Goal: Task Accomplishment & Management: Use online tool/utility

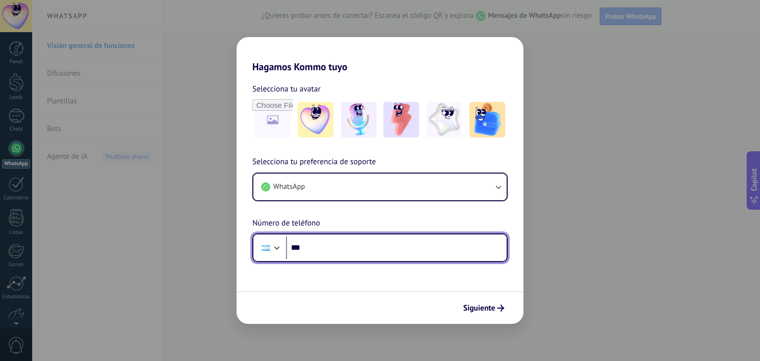
click at [398, 244] on input "***" at bounding box center [396, 247] width 221 height 23
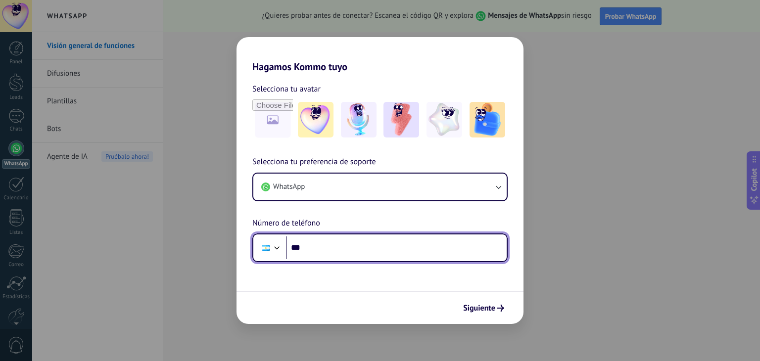
click at [387, 243] on input "***" at bounding box center [396, 247] width 221 height 23
click at [315, 248] on input "**********" at bounding box center [396, 247] width 221 height 23
click at [329, 246] on input "**********" at bounding box center [396, 247] width 221 height 23
type input "**********"
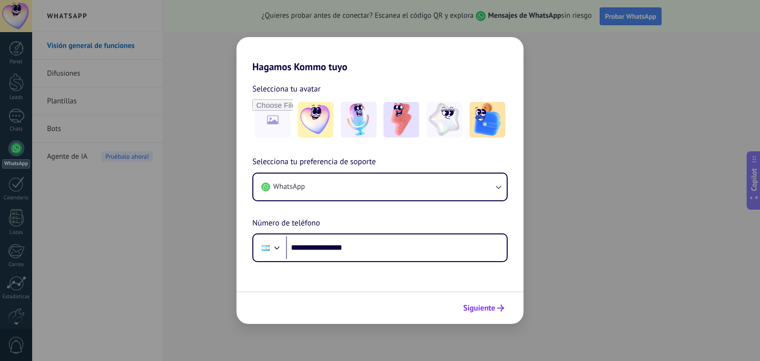
click at [476, 306] on span "Siguiente" at bounding box center [479, 308] width 32 height 7
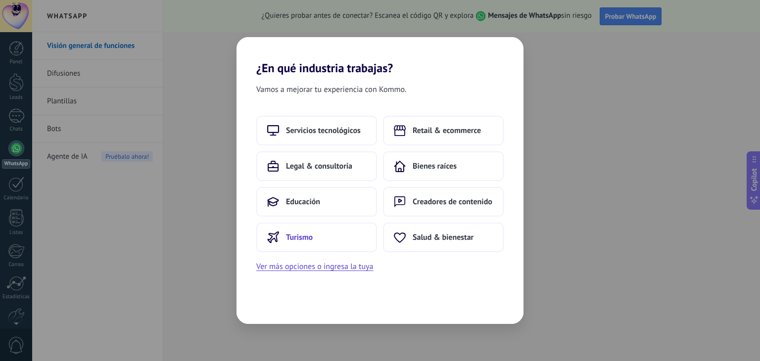
click at [349, 238] on button "Turismo" at bounding box center [316, 238] width 121 height 30
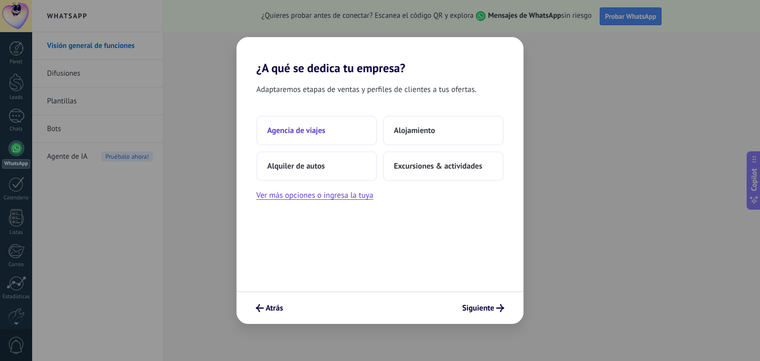
click at [364, 140] on button "Agencia de viajes" at bounding box center [316, 131] width 121 height 30
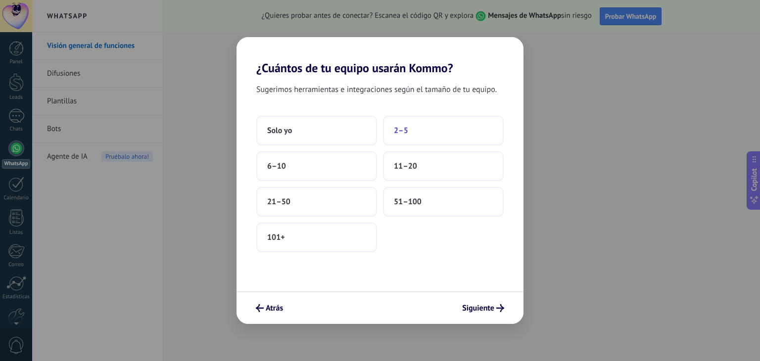
click at [404, 131] on span "2–5" at bounding box center [401, 131] width 14 height 10
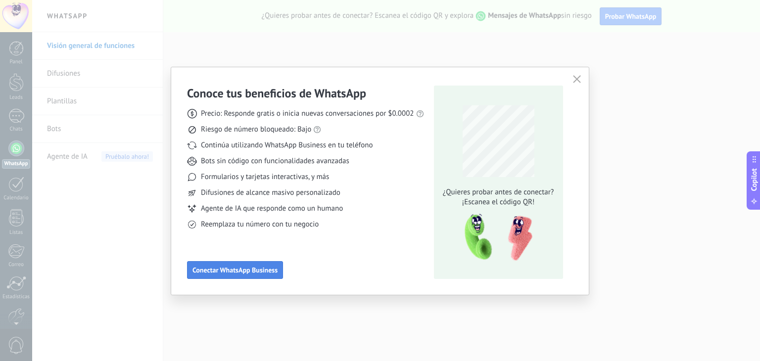
click at [241, 273] on span "Conectar WhatsApp Business" at bounding box center [234, 270] width 85 height 7
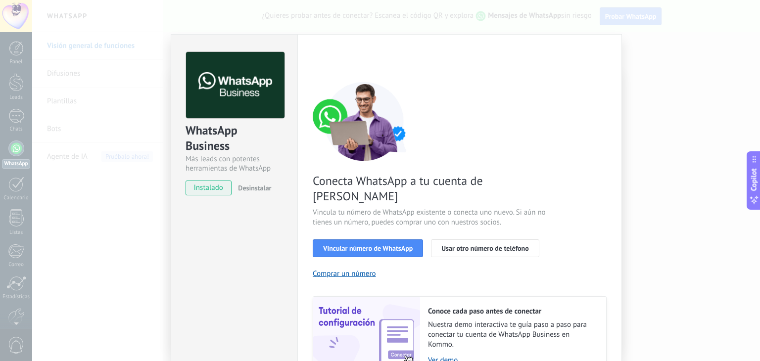
scroll to position [43, 0]
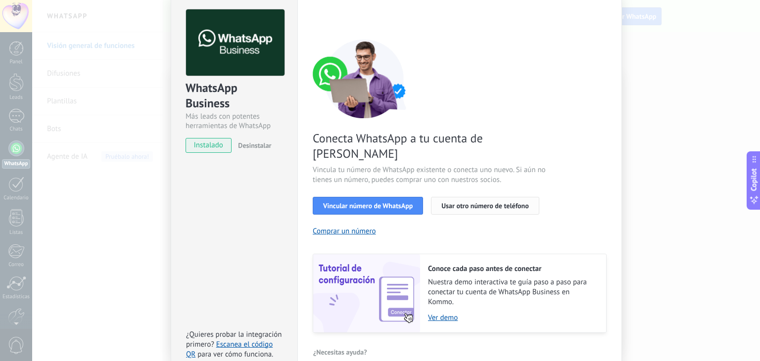
click at [462, 202] on span "Usar otro número de teléfono" at bounding box center [484, 205] width 87 height 7
click at [387, 202] on span "Vincular número de WhatsApp" at bounding box center [368, 205] width 90 height 7
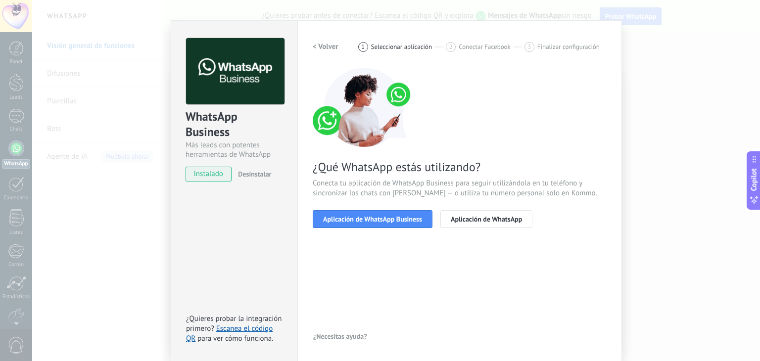
click at [325, 48] on h2 "< Volver" at bounding box center [326, 46] width 26 height 9
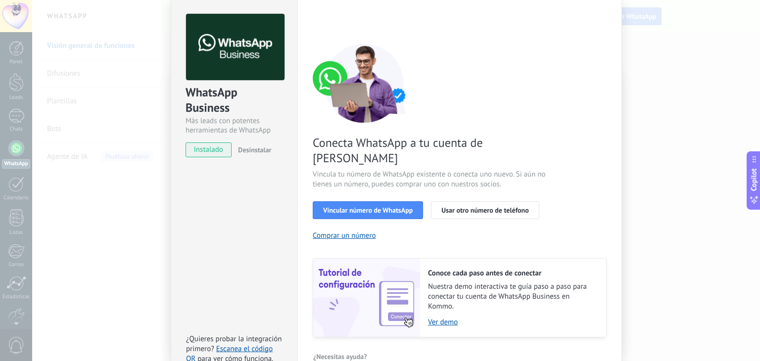
scroll to position [43, 0]
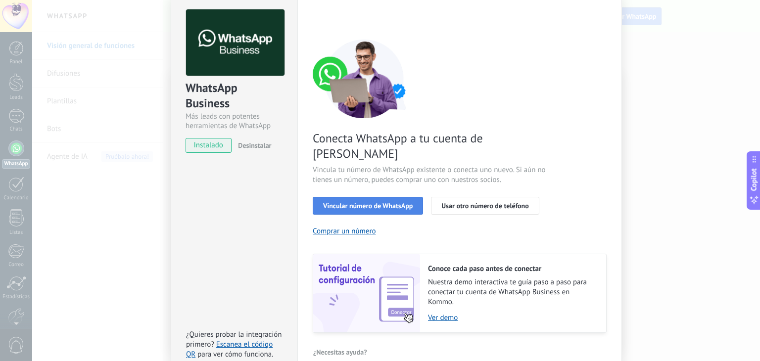
click at [394, 202] on span "Vincular número de WhatsApp" at bounding box center [368, 205] width 90 height 7
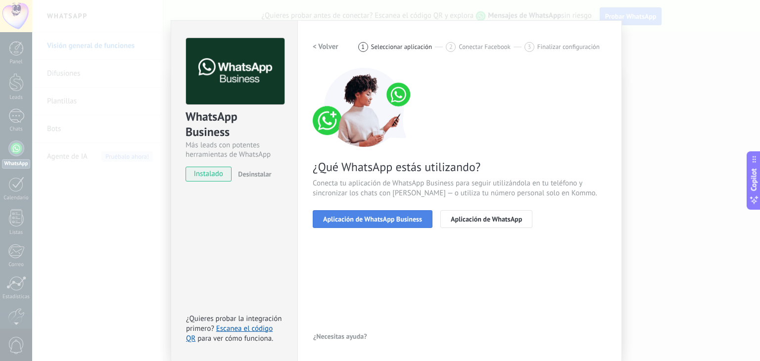
click at [413, 225] on button "Aplicación de WhatsApp Business" at bounding box center [373, 219] width 120 height 18
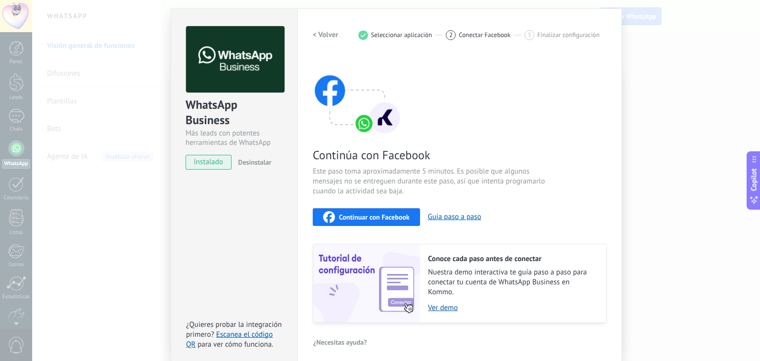
scroll to position [31, 0]
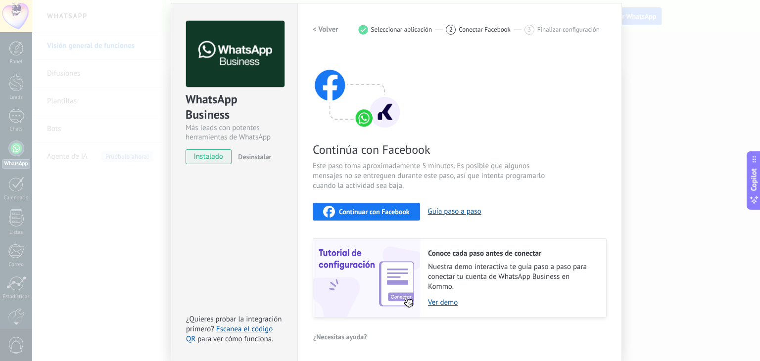
click at [405, 212] on span "Continuar con Facebook" at bounding box center [374, 211] width 71 height 7
click at [308, 29] on div "Configuraciones Autorizaciones This tab logs the users who have granted integra…" at bounding box center [459, 182] width 325 height 359
click at [320, 27] on h2 "< Volver" at bounding box center [326, 29] width 26 height 9
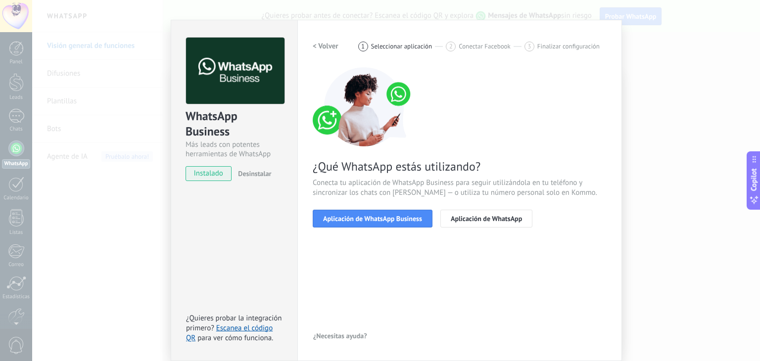
scroll to position [14, 0]
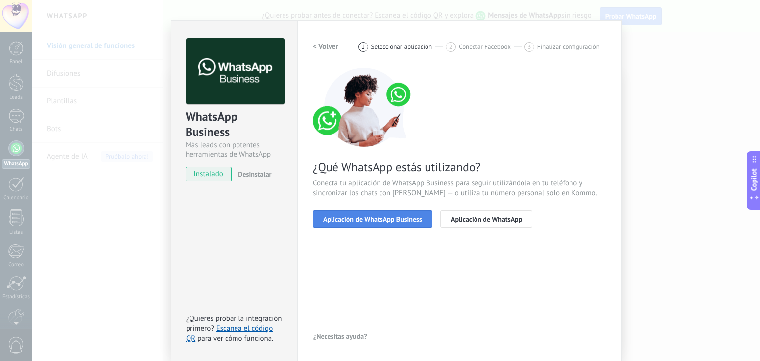
click at [396, 220] on span "Aplicación de WhatsApp Business" at bounding box center [372, 219] width 99 height 7
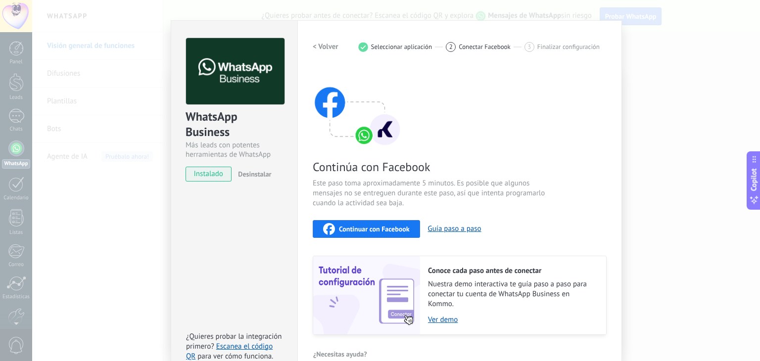
scroll to position [31, 0]
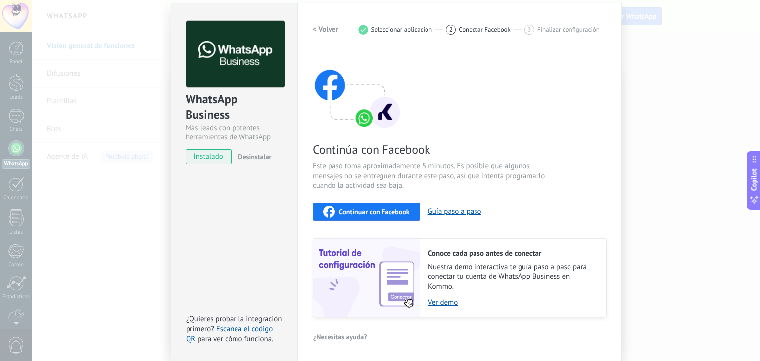
click at [653, 179] on div "WhatsApp Business Más leads con potentes herramientas de WhatsApp instalado Des…" at bounding box center [396, 180] width 728 height 361
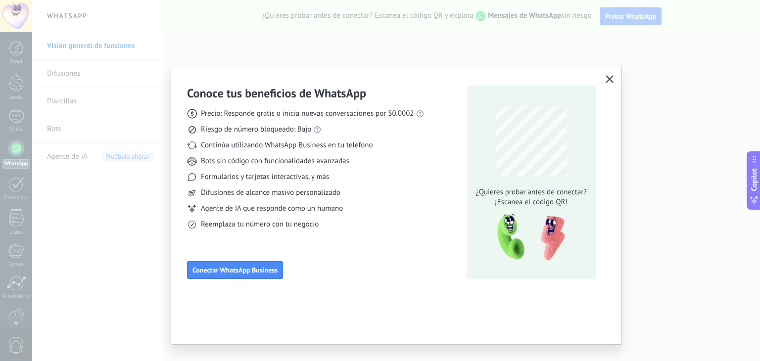
click at [611, 84] on button "button" at bounding box center [609, 80] width 13 height 14
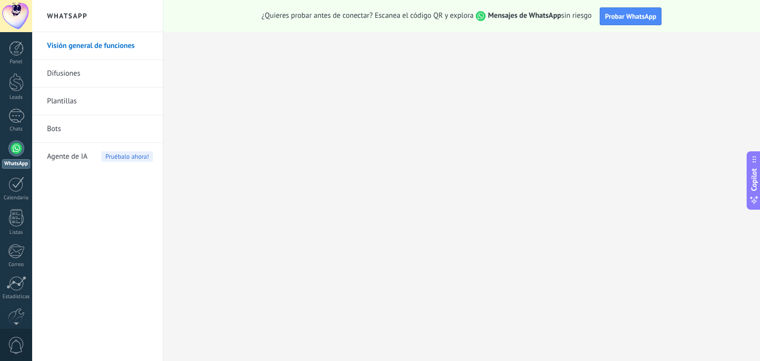
scroll to position [50, 0]
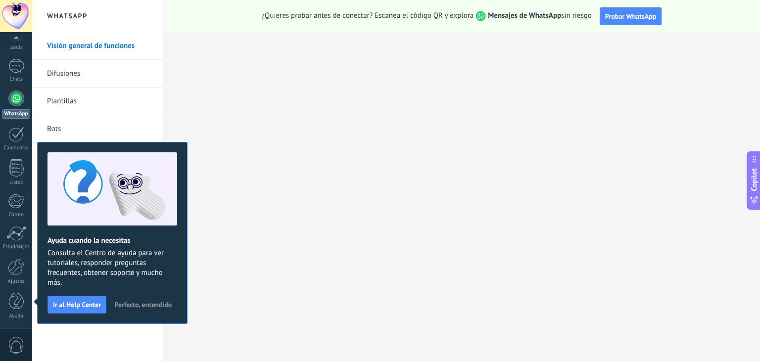
click at [127, 304] on span "Perfecto, entendido" at bounding box center [142, 304] width 57 height 7
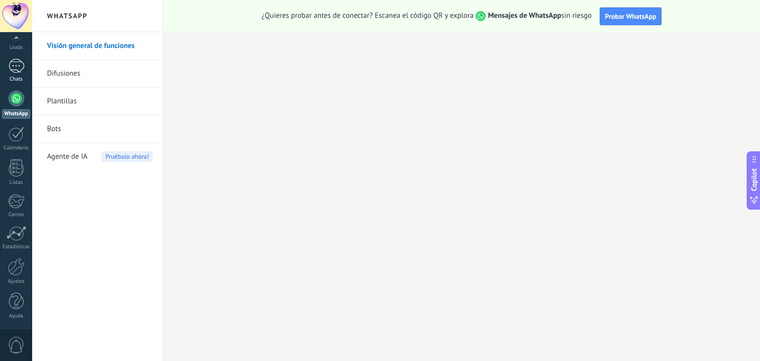
click at [13, 67] on div at bounding box center [16, 66] width 16 height 14
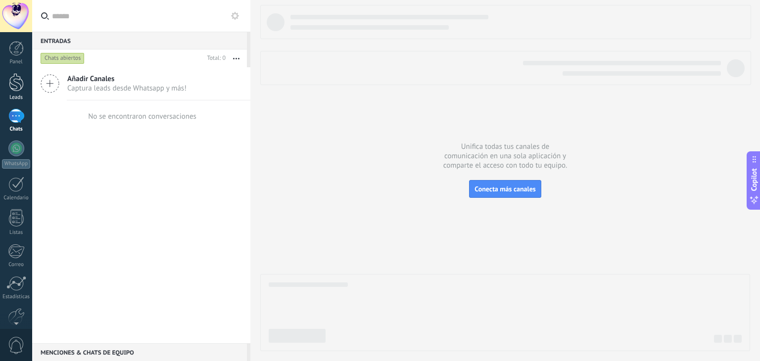
click at [16, 85] on div at bounding box center [16, 82] width 15 height 18
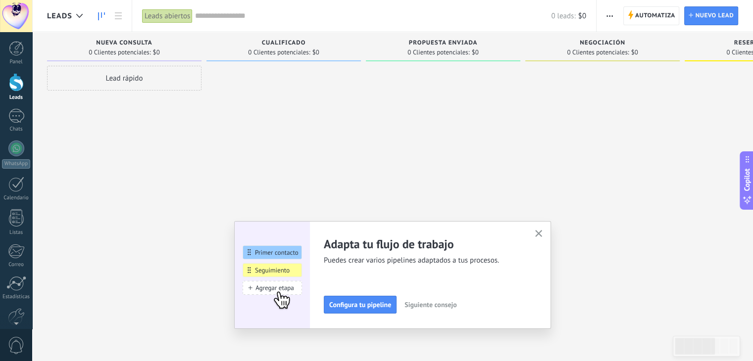
click at [17, 35] on div "Panel Leads Chats WhatsApp Clientes" at bounding box center [32, 180] width 64 height 297
click at [18, 49] on div at bounding box center [16, 48] width 15 height 15
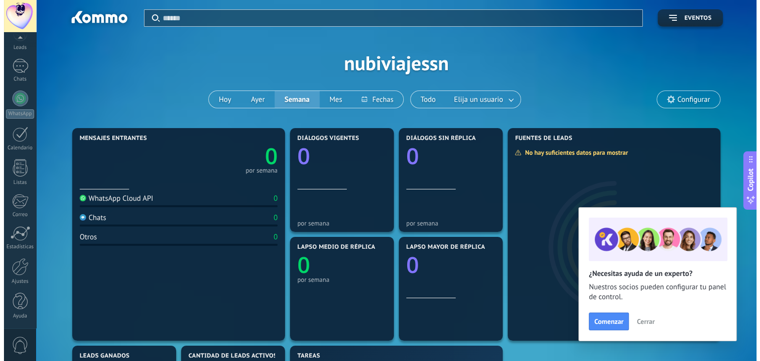
scroll to position [49, 0]
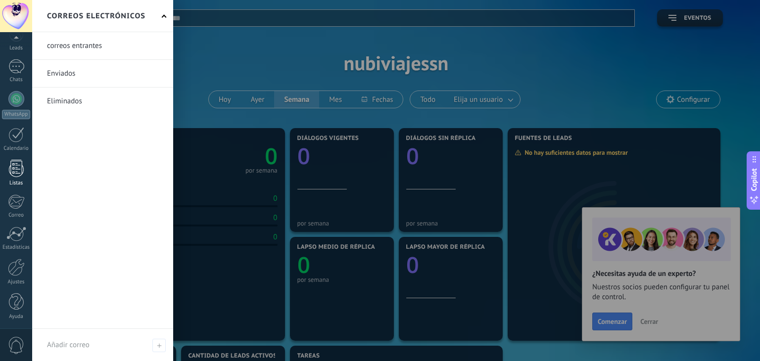
click at [14, 175] on div at bounding box center [16, 168] width 15 height 17
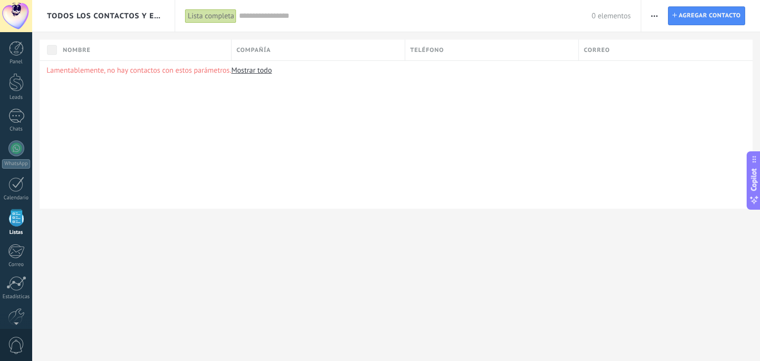
click at [16, 175] on div "Panel Leads Chats WhatsApp Clientes" at bounding box center [16, 210] width 32 height 338
click at [16, 185] on div at bounding box center [16, 184] width 16 height 15
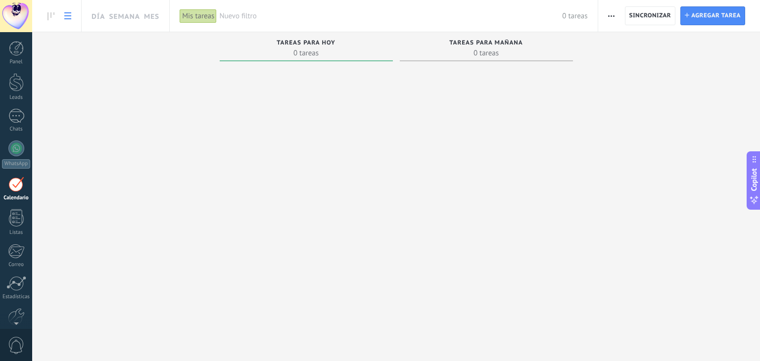
click at [69, 15] on icon at bounding box center [67, 15] width 7 height 7
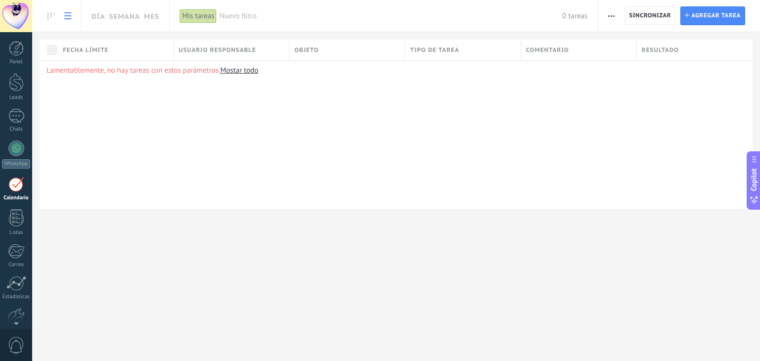
click at [69, 15] on icon at bounding box center [67, 15] width 7 height 7
click at [16, 113] on div at bounding box center [16, 116] width 16 height 14
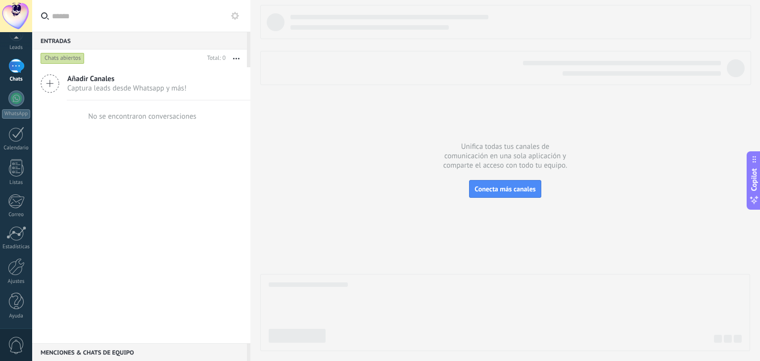
scroll to position [49, 0]
click at [13, 287] on div "Panel Leads Chats WhatsApp Clientes" at bounding box center [16, 161] width 32 height 338
click at [13, 297] on div at bounding box center [16, 301] width 15 height 17
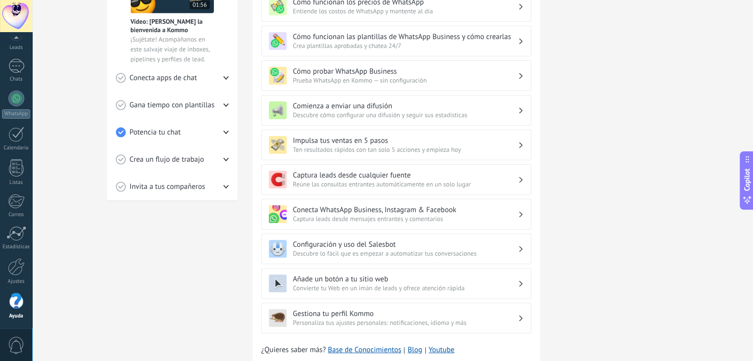
scroll to position [286, 0]
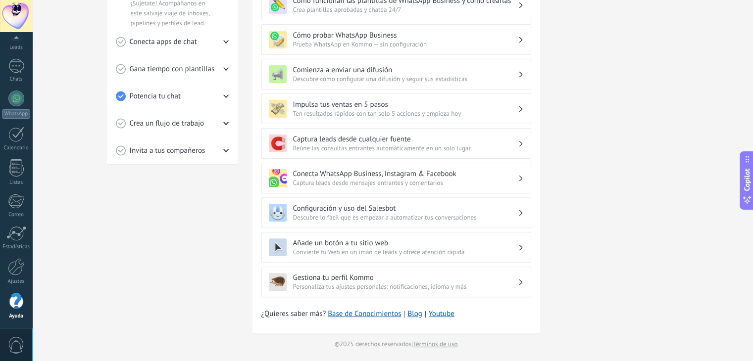
click at [504, 205] on h3 "Configuración y uso del Salesbot" at bounding box center [405, 208] width 225 height 9
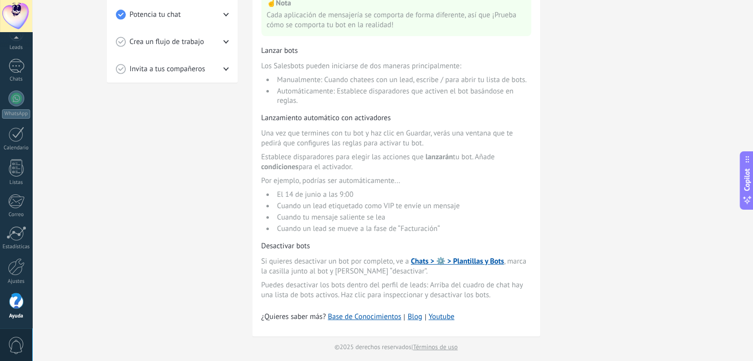
scroll to position [376, 0]
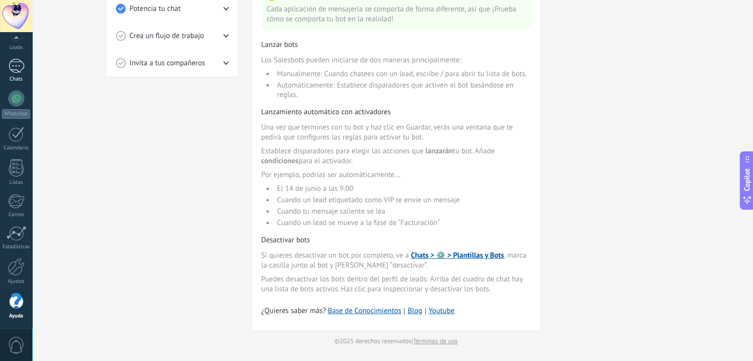
click at [19, 58] on div at bounding box center [15, 65] width 15 height 15
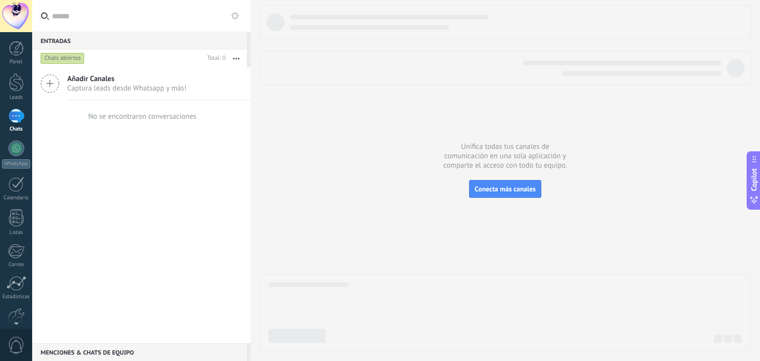
click at [13, 121] on div at bounding box center [16, 116] width 16 height 14
click at [163, 86] on span "Captura leads desde Whatsapp y más!" at bounding box center [126, 88] width 119 height 9
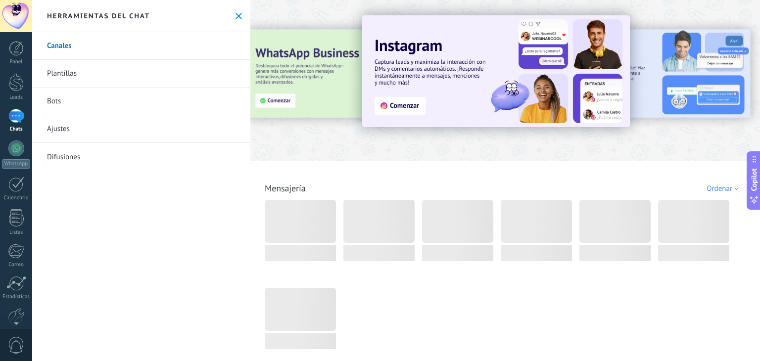
click at [93, 94] on link "Bots" at bounding box center [141, 102] width 218 height 28
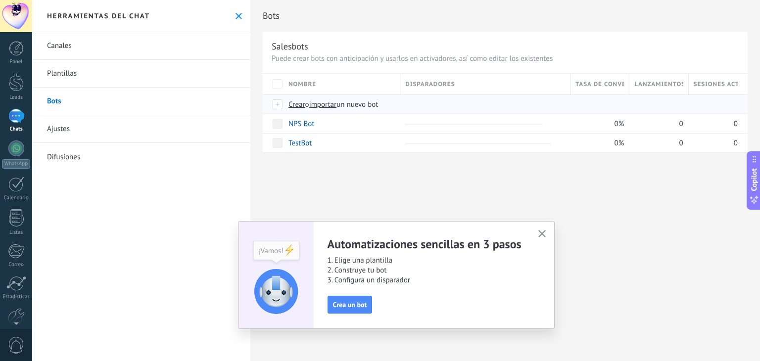
click at [297, 104] on span "Crear" at bounding box center [296, 104] width 17 height 9
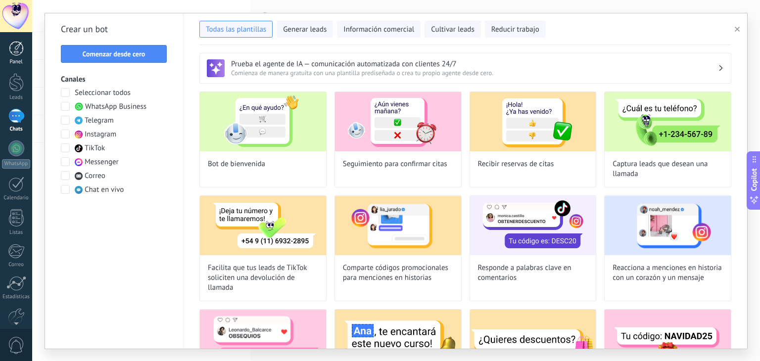
click at [10, 50] on div at bounding box center [16, 48] width 15 height 15
